Goal: Information Seeking & Learning: Learn about a topic

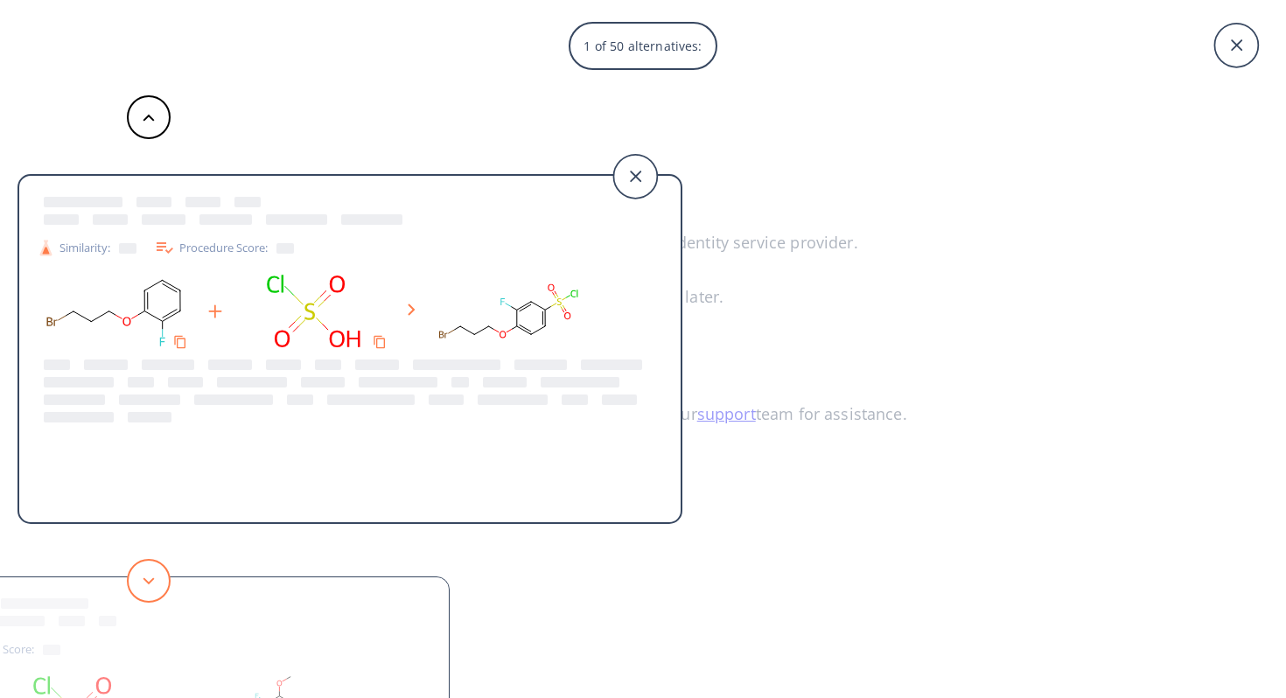
click at [130, 591] on button at bounding box center [149, 581] width 44 height 44
